Goal: Information Seeking & Learning: Check status

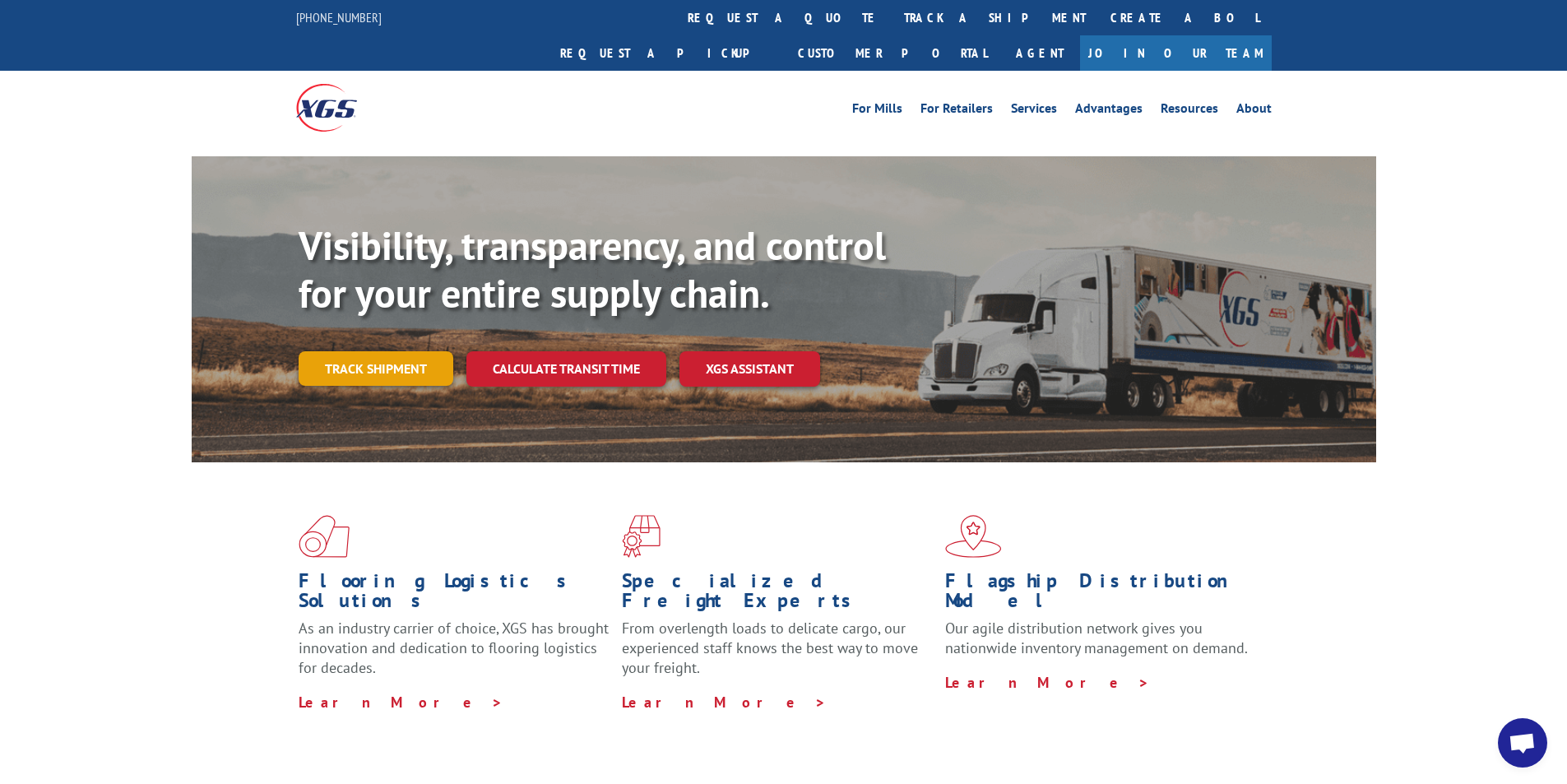
click at [395, 351] on link "Track shipment" at bounding box center [376, 368] width 155 height 35
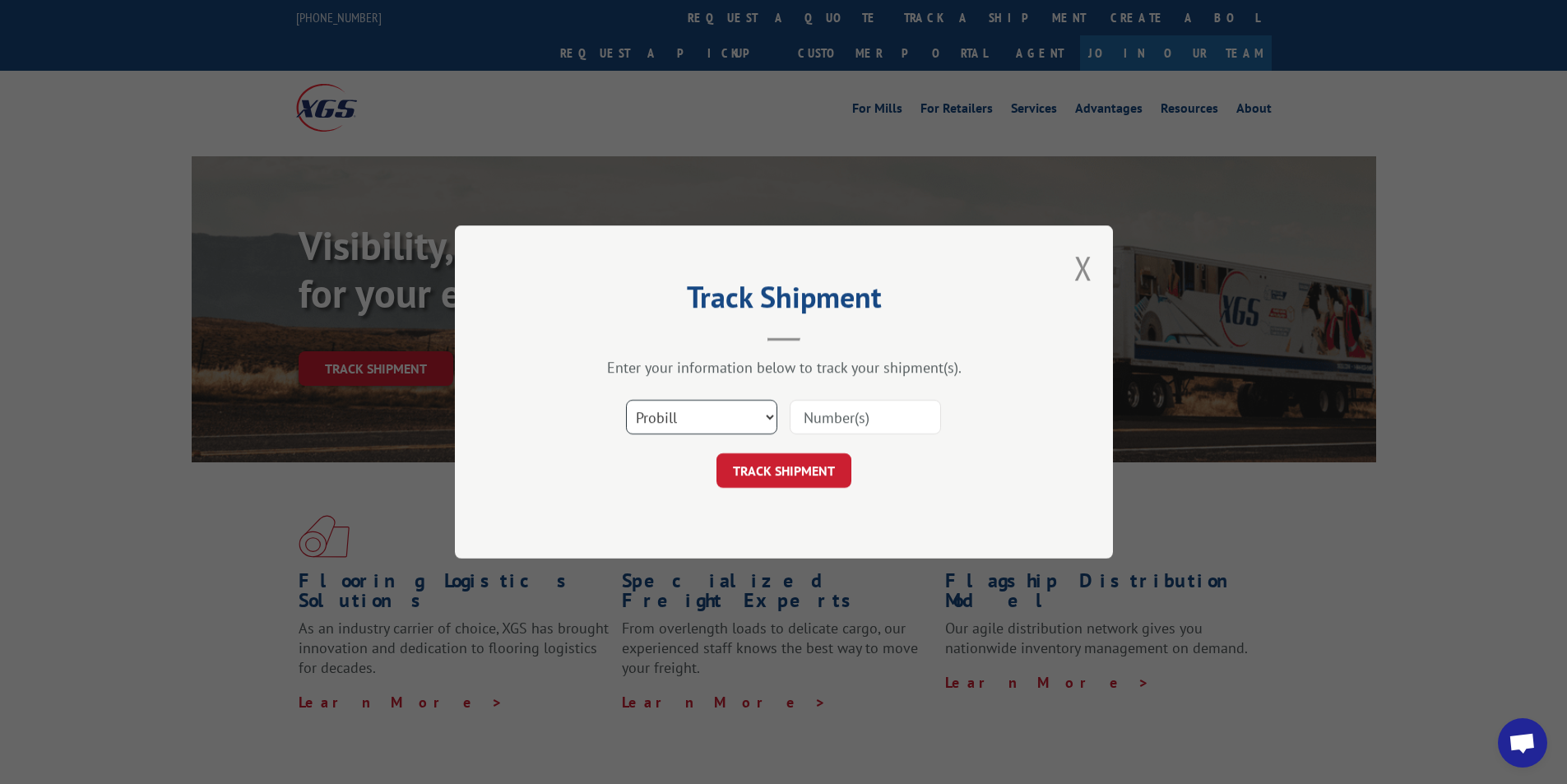
click at [729, 420] on select "Select category... Probill BOL PO" at bounding box center [701, 417] width 151 height 35
click at [626, 400] on select "Select category... Probill BOL PO" at bounding box center [701, 417] width 151 height 35
drag, startPoint x: 698, startPoint y: 414, endPoint x: 696, endPoint y: 432, distance: 18.3
click at [698, 414] on select "Select category... Probill BOL PO" at bounding box center [701, 417] width 151 height 35
select select "po"
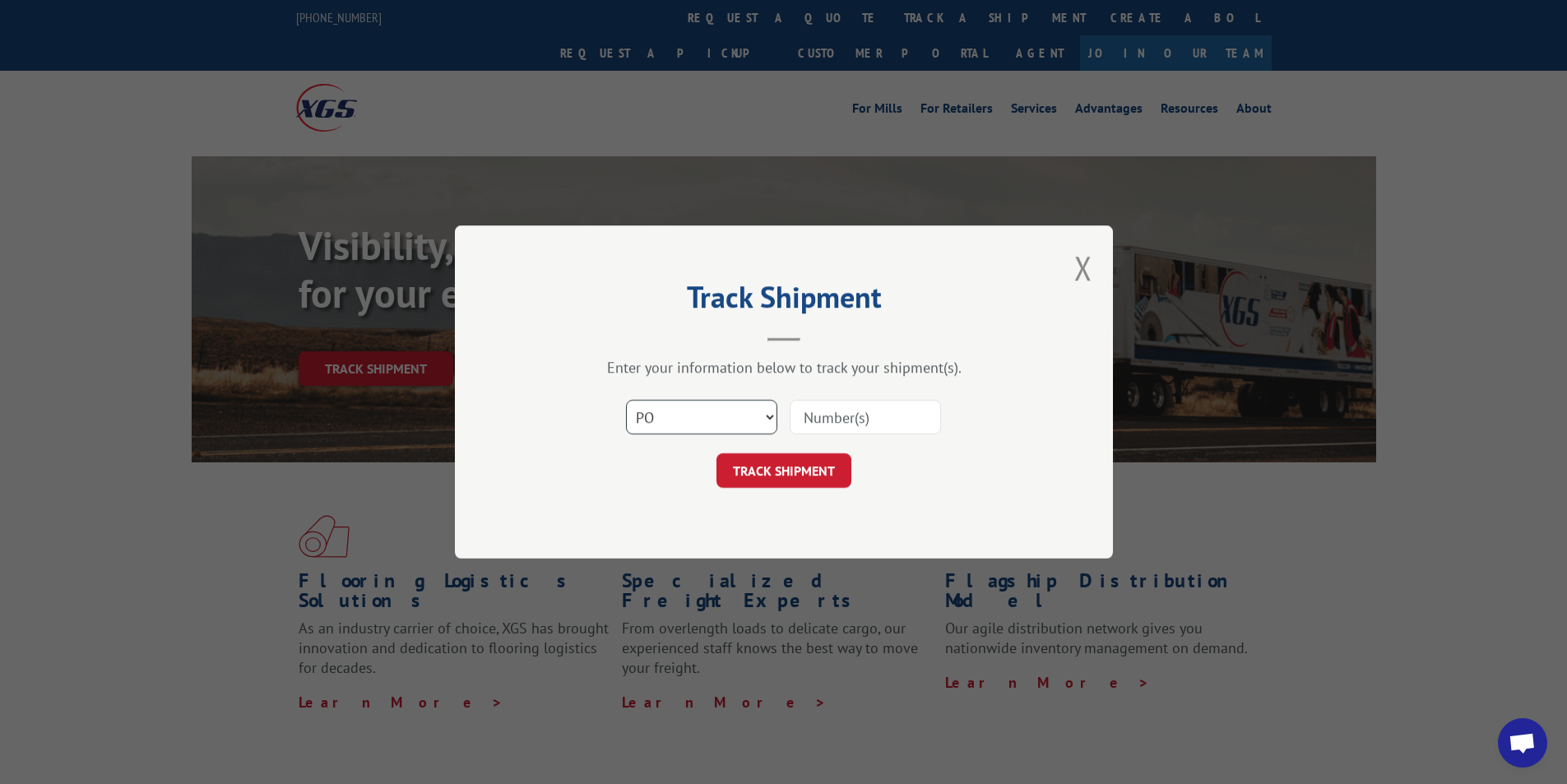
click at [626, 400] on select "Select category... Probill BOL PO" at bounding box center [701, 417] width 151 height 35
click at [806, 418] on input at bounding box center [865, 417] width 151 height 35
type input "509374"
click button "TRACK SHIPMENT" at bounding box center [783, 470] width 135 height 35
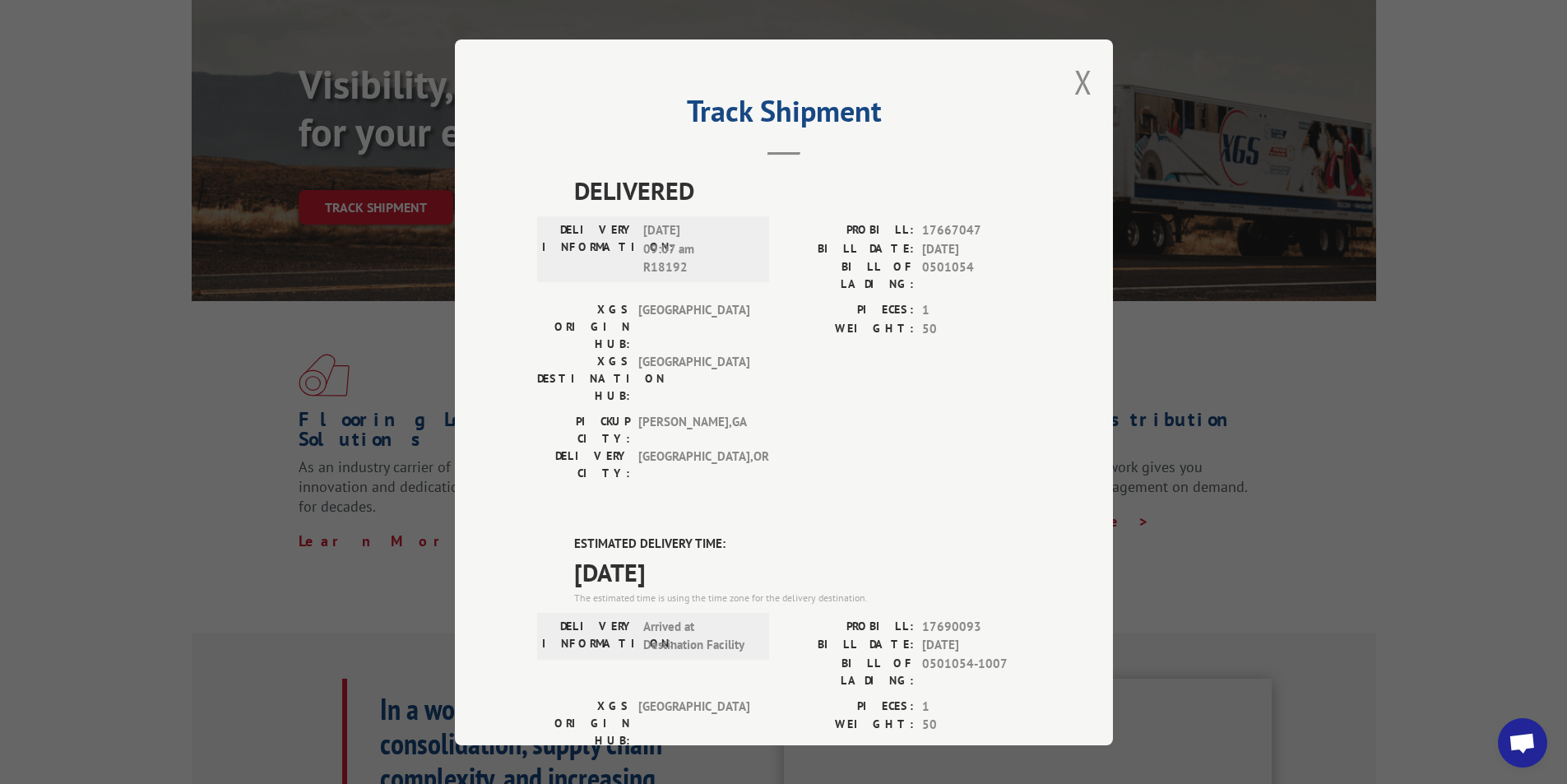
scroll to position [82, 0]
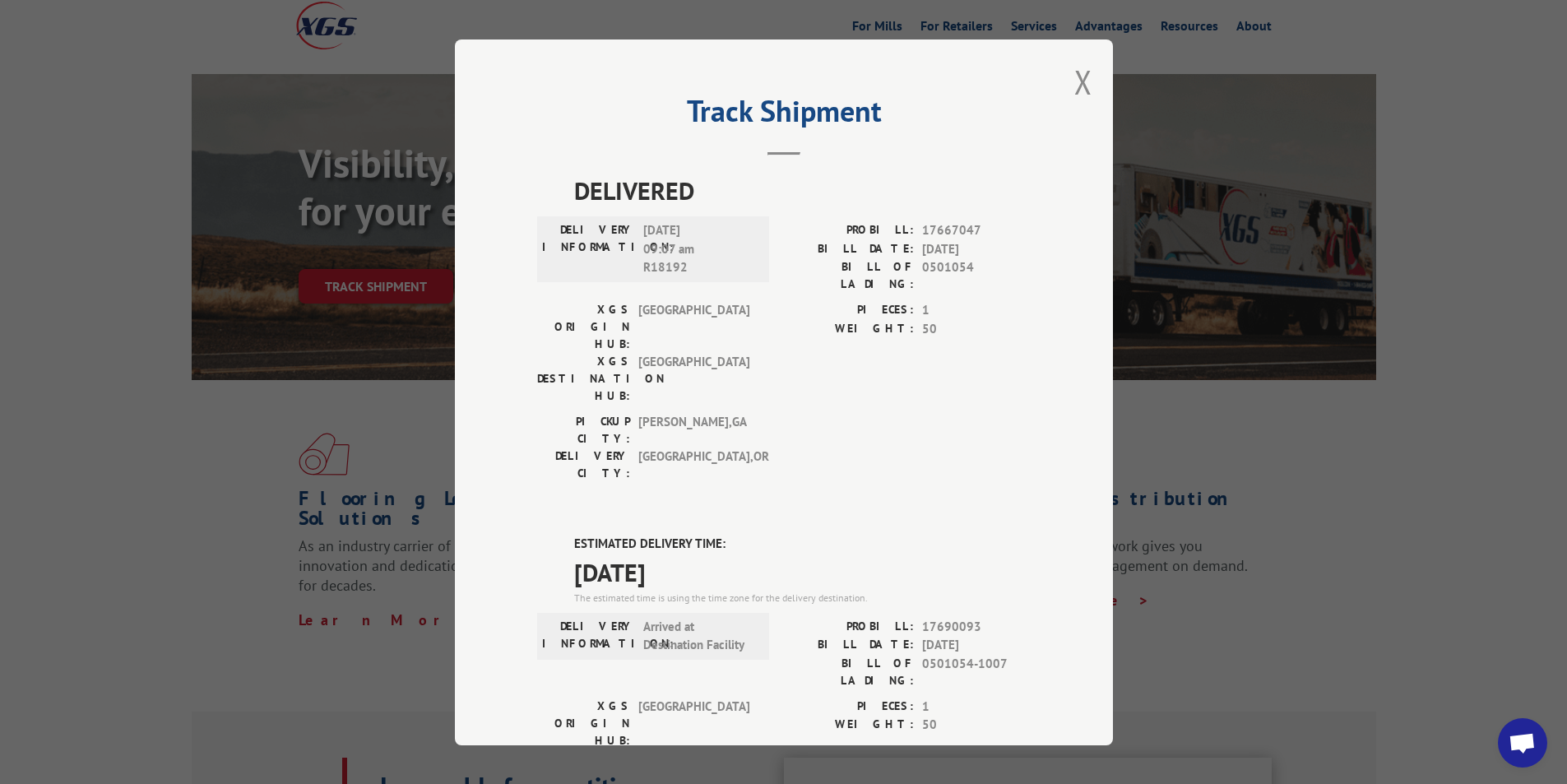
click at [1086, 84] on div "Track Shipment DELIVERED DELIVERY INFORMATION: [DATE] 09:07 am R18192 PROBILL: …" at bounding box center [784, 392] width 658 height 706
click at [1077, 79] on button "Close modal" at bounding box center [1083, 82] width 18 height 44
